Goal: Task Accomplishment & Management: Use online tool/utility

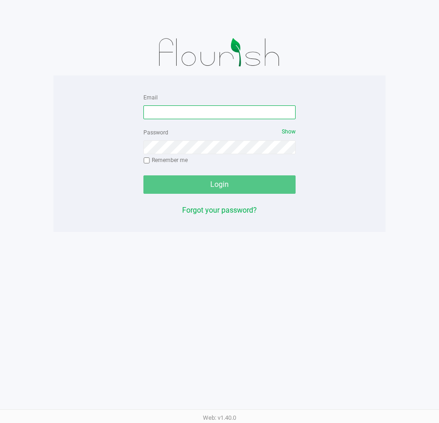
click at [178, 111] on input "Email" at bounding box center [219, 112] width 152 height 14
type input "[EMAIL_ADDRESS][DOMAIN_NAME]"
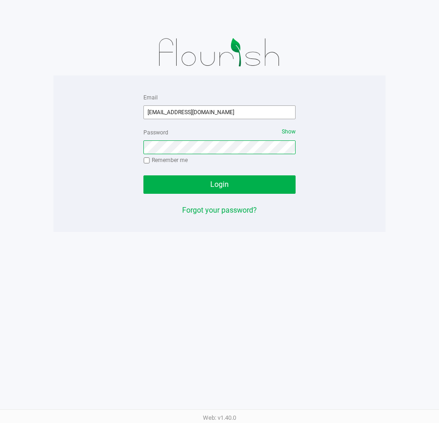
click at [143, 176] on button "Login" at bounding box center [219, 185] width 152 height 18
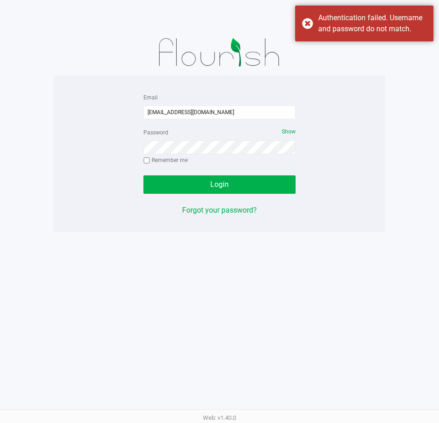
click at [409, 134] on app-pos-login-wrapper "Email [EMAIL_ADDRESS][DOMAIN_NAME] Password Show Remember me Login Forgot your …" at bounding box center [219, 116] width 439 height 232
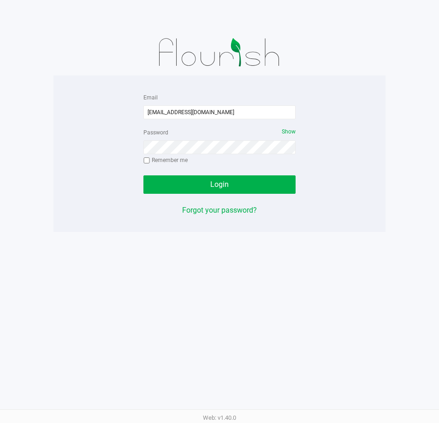
click at [218, 155] on div "Password Show Remember me" at bounding box center [219, 147] width 152 height 41
click at [143, 176] on button "Login" at bounding box center [219, 185] width 152 height 18
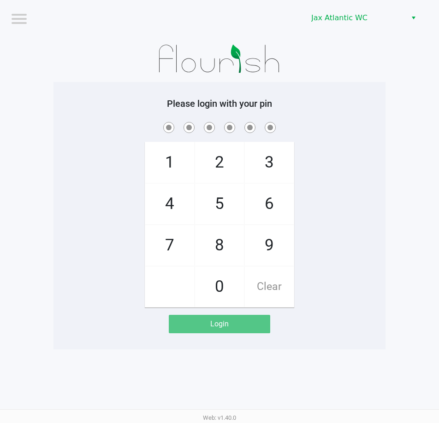
click at [274, 154] on span "3" at bounding box center [269, 162] width 49 height 41
checkbox input "true"
click at [222, 161] on span "2" at bounding box center [219, 162] width 49 height 41
checkbox input "true"
click at [187, 195] on span "4" at bounding box center [169, 204] width 49 height 41
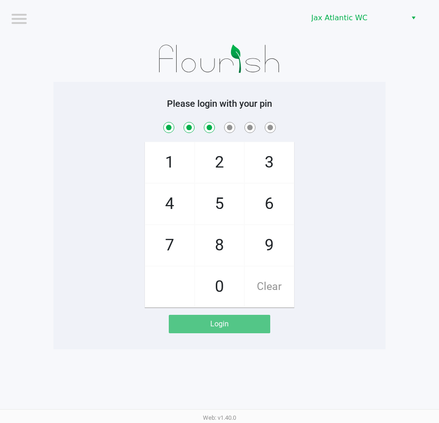
checkbox input "true"
drag, startPoint x: 219, startPoint y: 290, endPoint x: 196, endPoint y: 267, distance: 32.9
click at [219, 290] on span "0" at bounding box center [219, 287] width 49 height 41
checkbox input "true"
click at [179, 210] on span "4" at bounding box center [169, 204] width 49 height 41
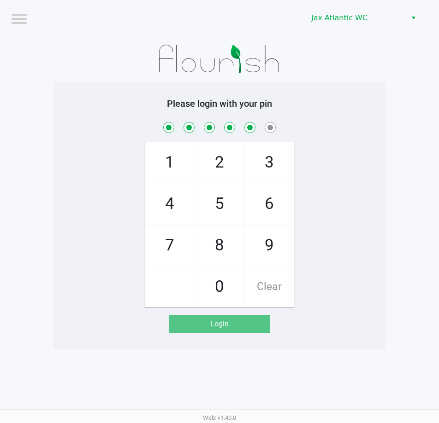
checkbox input "true"
click at [262, 156] on span "3" at bounding box center [269, 162] width 49 height 41
checkbox input "true"
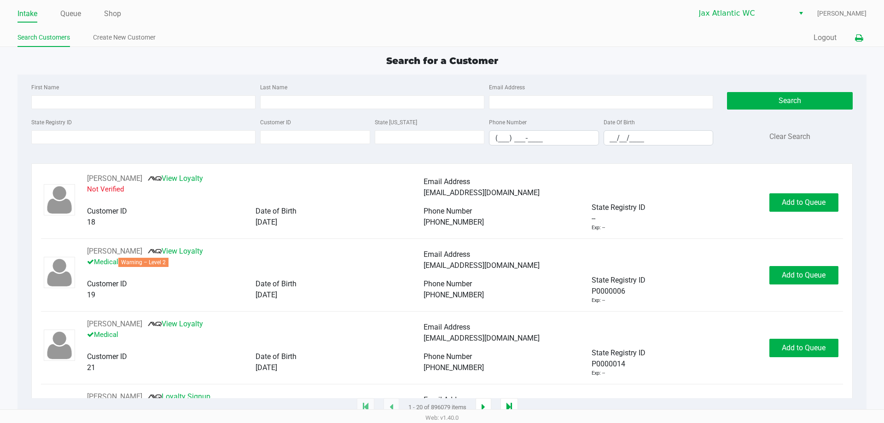
click at [438, 44] on button at bounding box center [859, 37] width 15 height 17
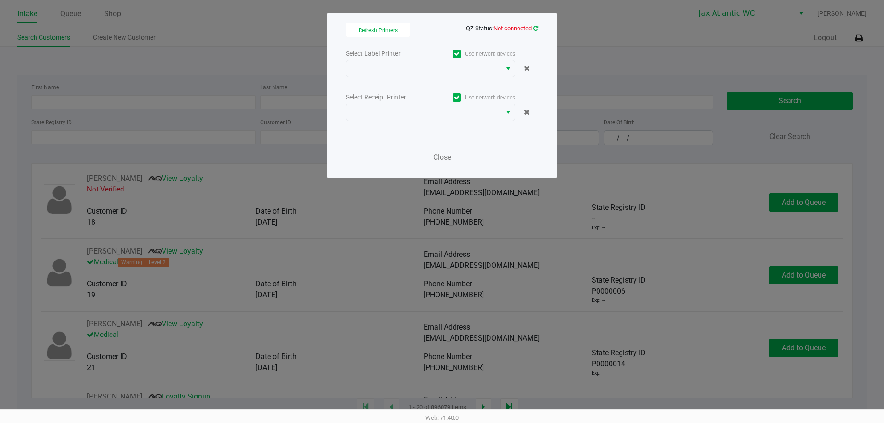
click at [438, 29] on icon at bounding box center [535, 28] width 5 height 6
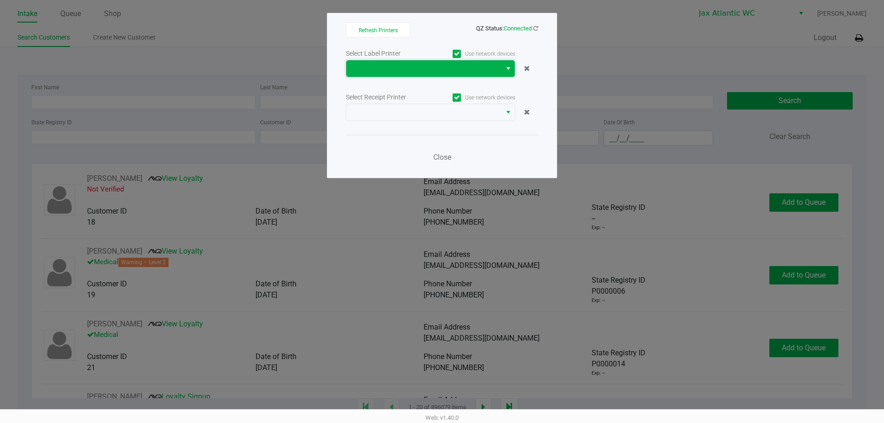
click at [438, 76] on span at bounding box center [423, 68] width 155 height 17
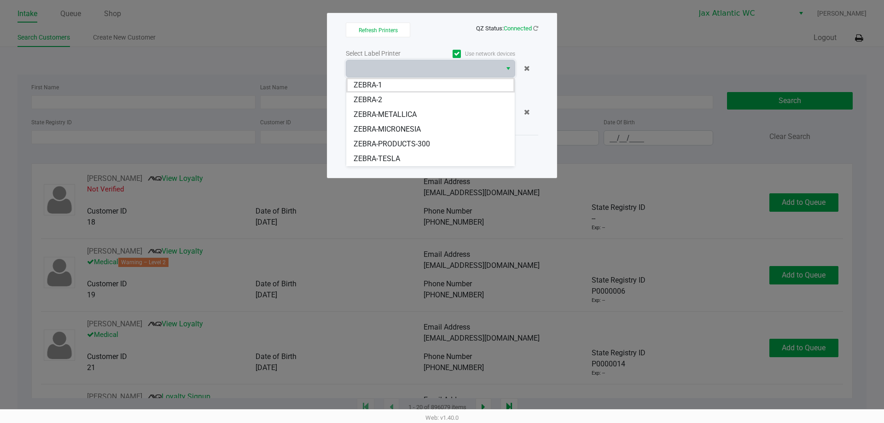
click at [382, 154] on span "ZEBRA-TESLA" at bounding box center [377, 158] width 47 height 11
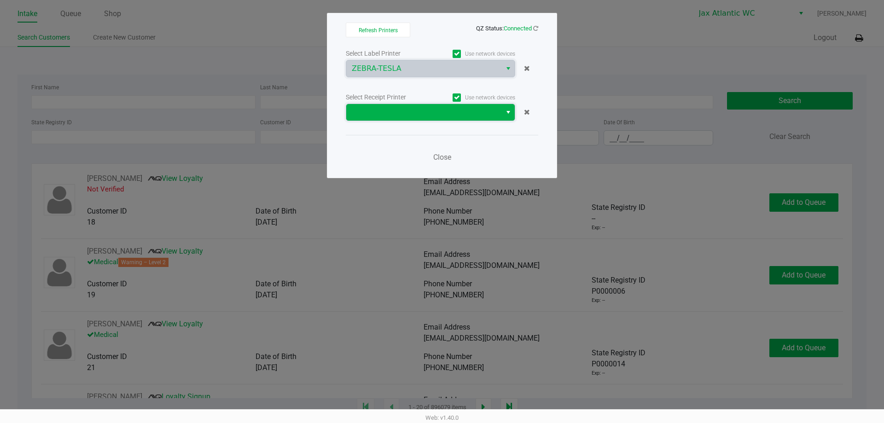
click at [384, 120] on span at bounding box center [423, 112] width 155 height 17
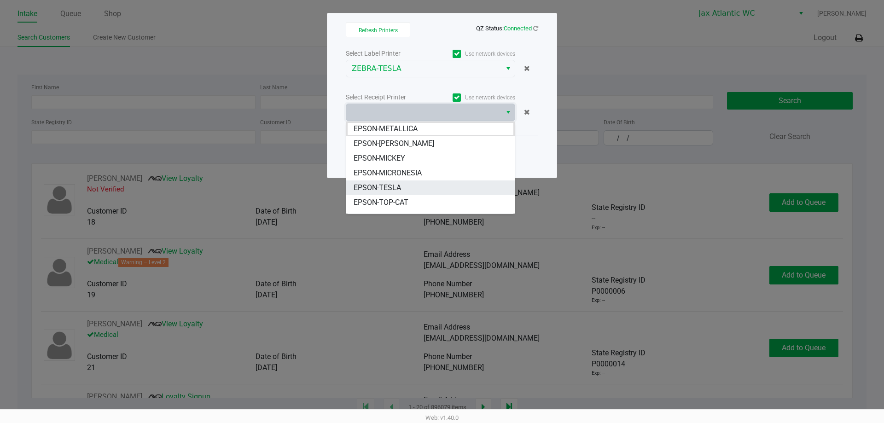
click at [392, 184] on span "EPSON-TESLA" at bounding box center [377, 187] width 47 height 11
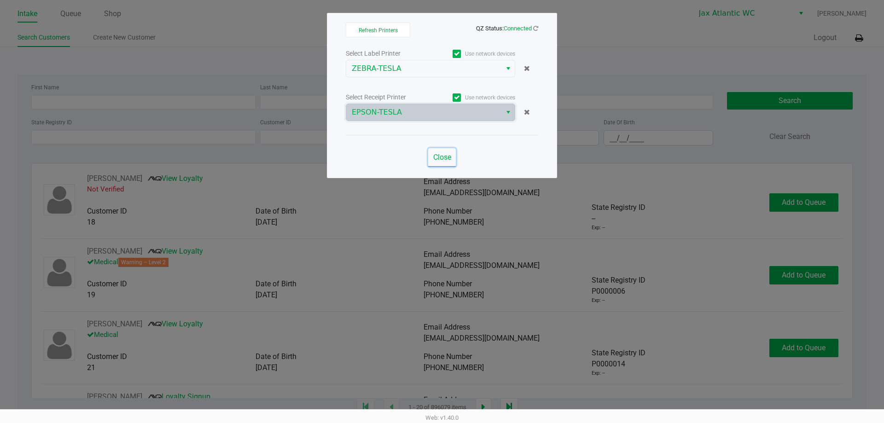
click at [438, 160] on span "Close" at bounding box center [442, 157] width 18 height 9
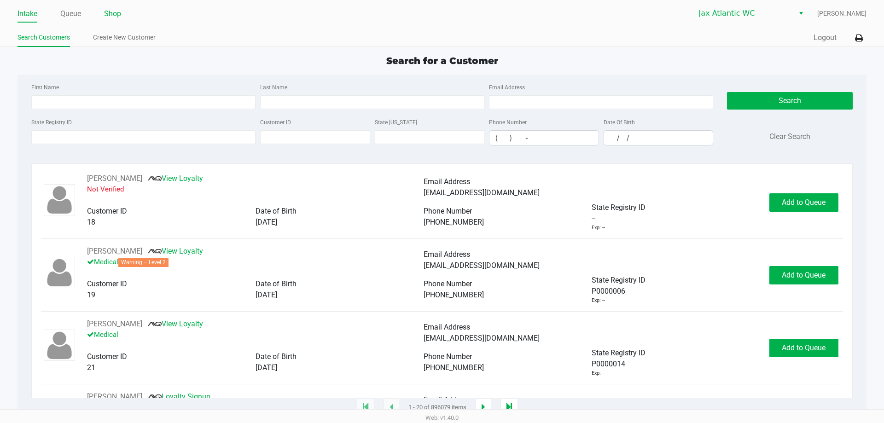
click at [121, 10] on link "Shop" at bounding box center [112, 13] width 17 height 13
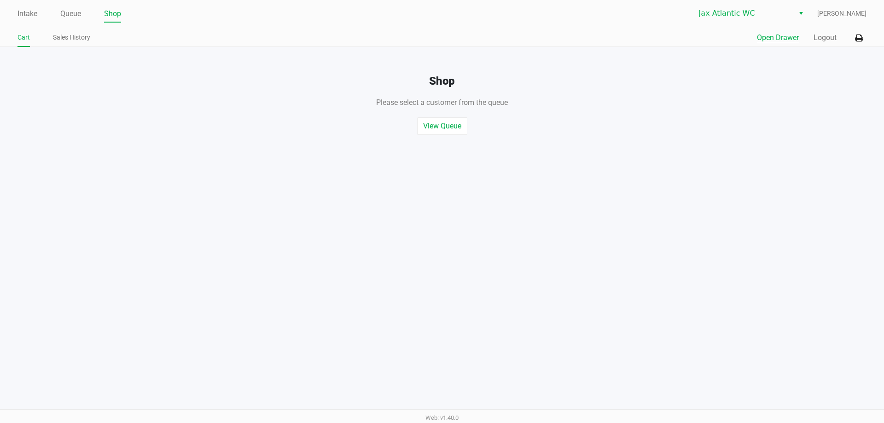
click at [438, 39] on button "Open Drawer" at bounding box center [778, 37] width 42 height 11
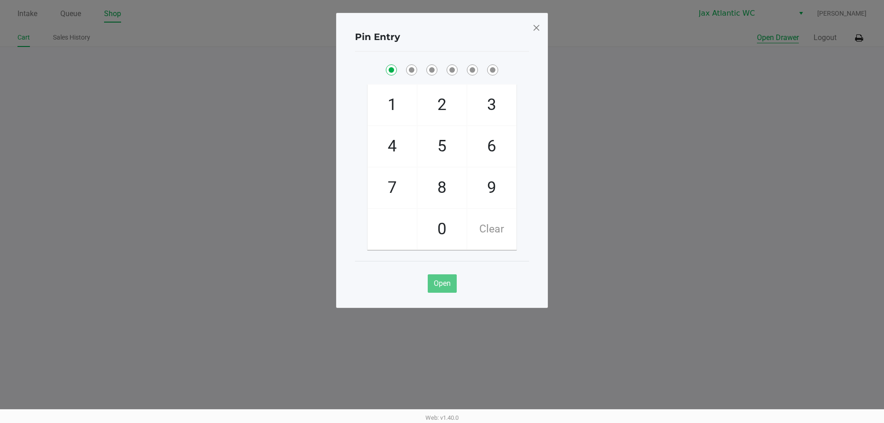
checkbox input "true"
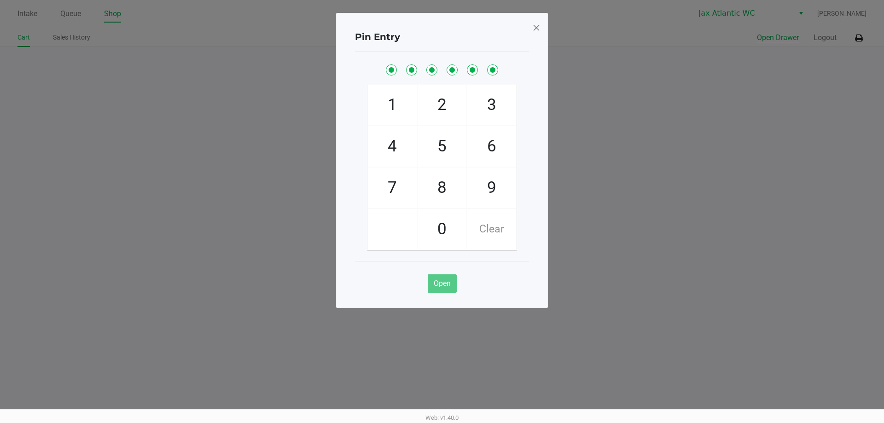
checkbox input "true"
